Goal: Find specific page/section: Find specific page/section

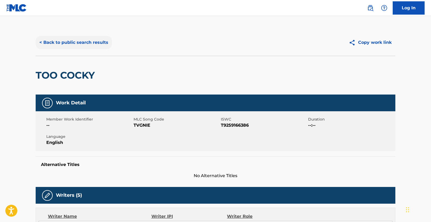
click at [89, 43] on button "< Back to public search results" at bounding box center [74, 42] width 76 height 13
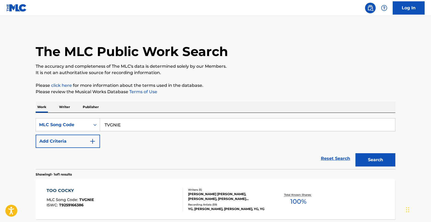
scroll to position [37, 0]
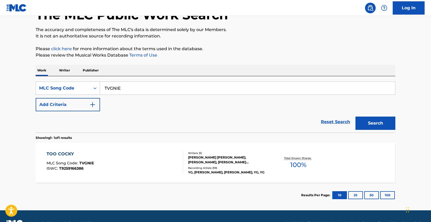
click at [150, 94] on input "TVGNIE" at bounding box center [247, 88] width 295 height 13
paste input "I65405"
type input "I65405"
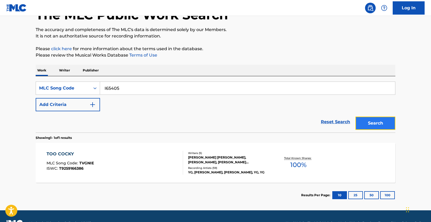
click at [379, 119] on button "Search" at bounding box center [376, 123] width 40 height 13
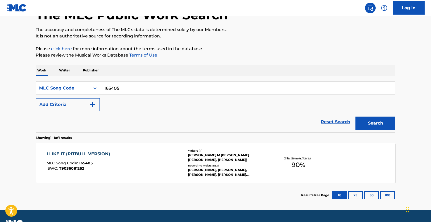
click at [304, 162] on span "90 %" at bounding box center [299, 165] width 14 height 10
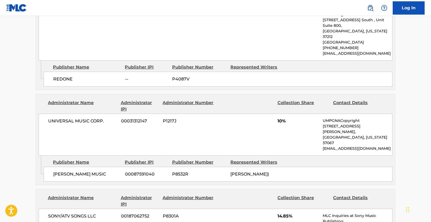
scroll to position [559, 0]
